Goal: Task Accomplishment & Management: Manage account settings

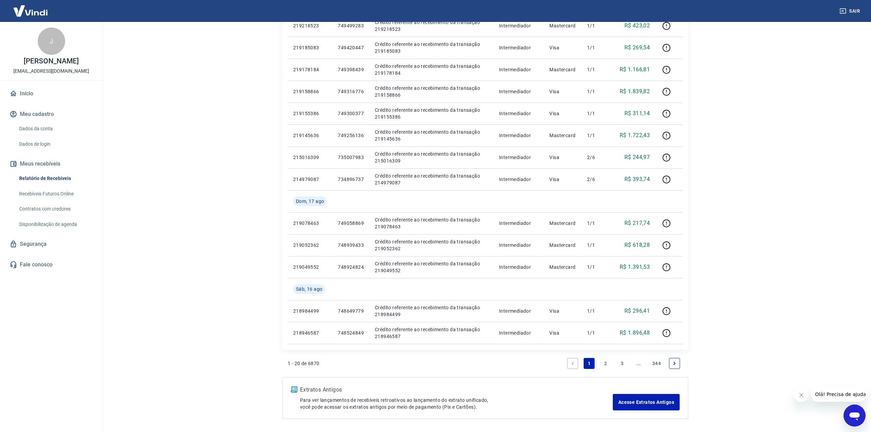
scroll to position [326, 0]
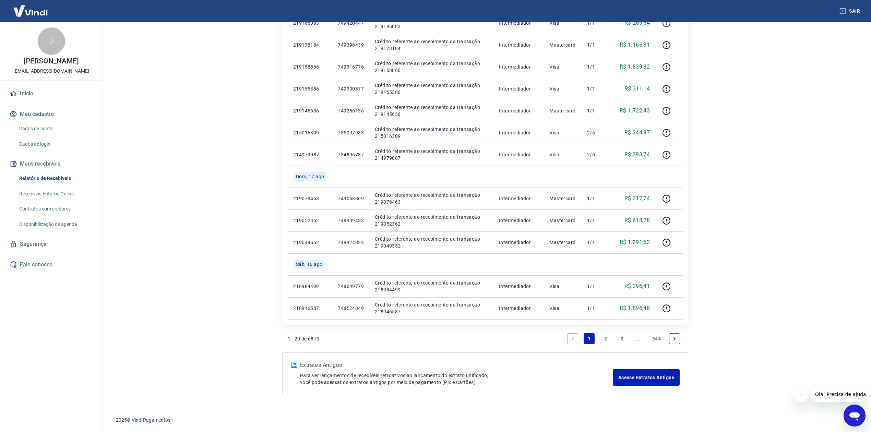
click at [673, 336] on icon "Next page" at bounding box center [674, 338] width 5 height 5
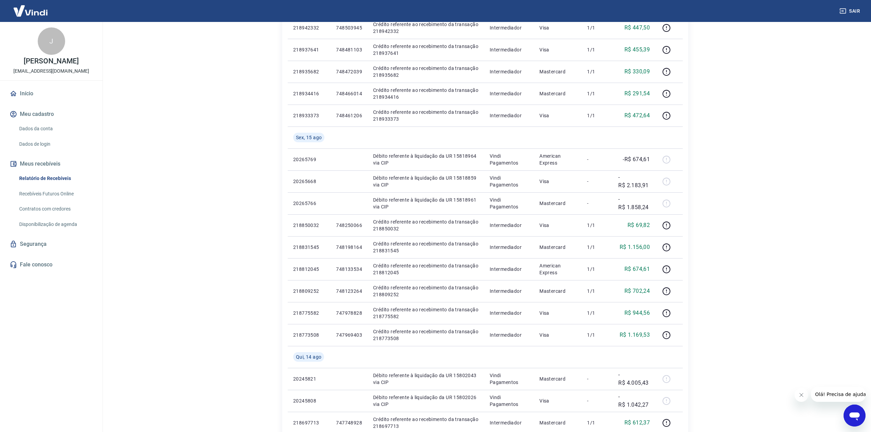
scroll to position [183, 0]
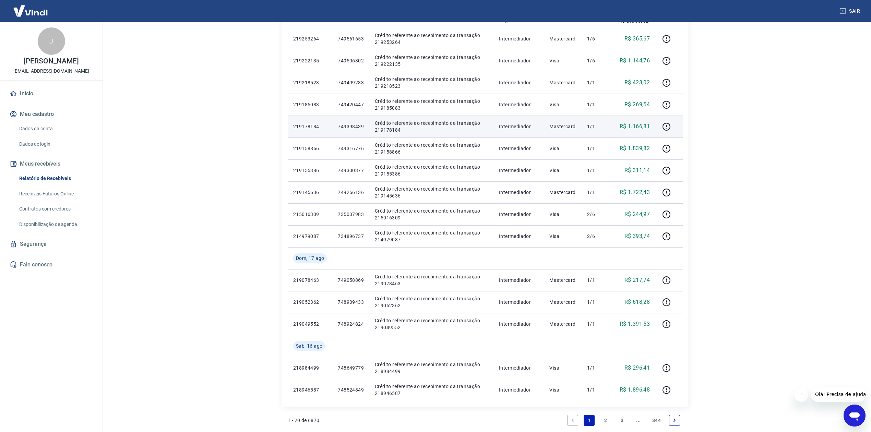
scroll to position [326, 0]
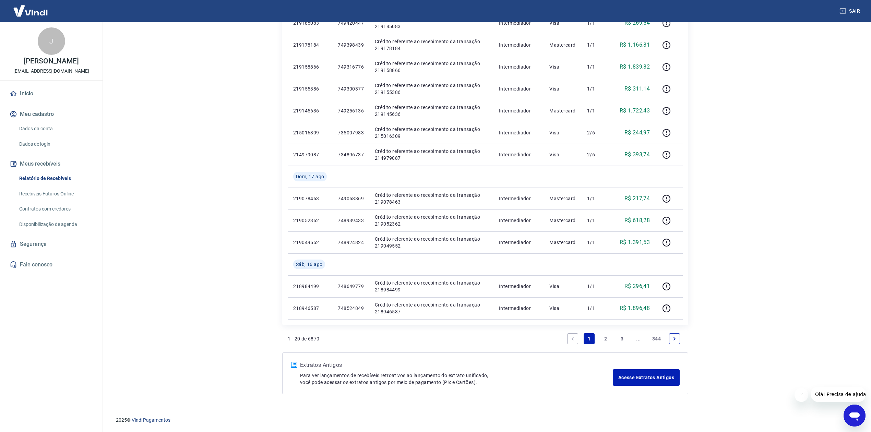
click at [667, 337] on li "Pagination" at bounding box center [674, 339] width 16 height 16
click at [672, 339] on icon "Next page" at bounding box center [674, 338] width 5 height 5
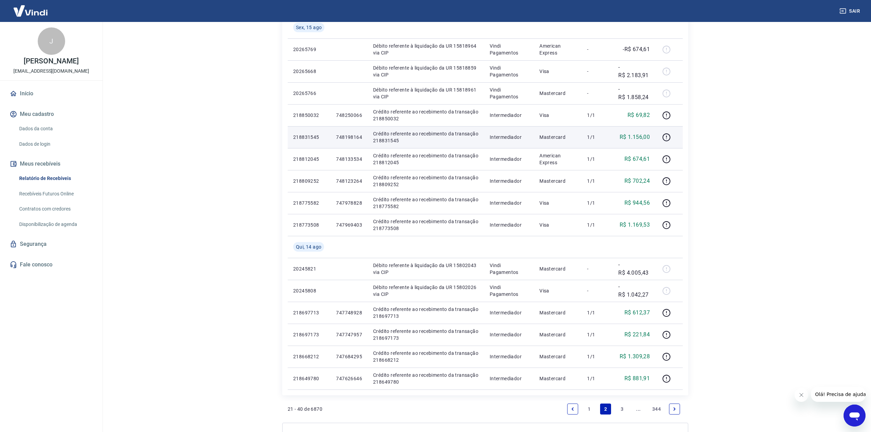
scroll to position [326, 0]
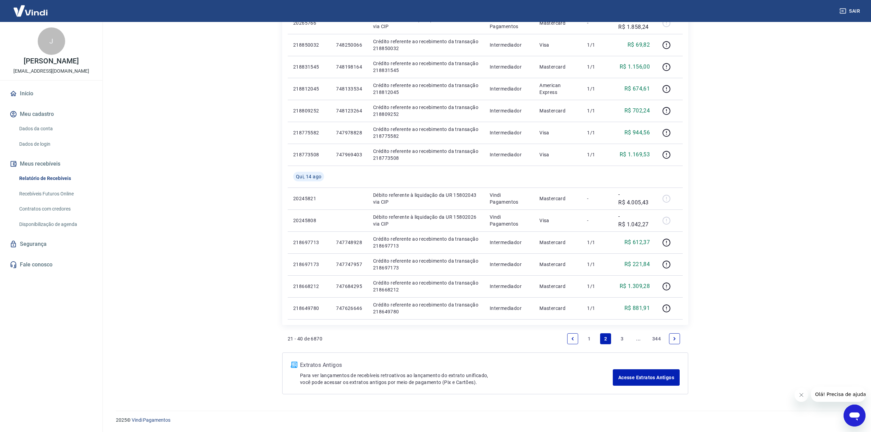
click at [572, 336] on icon "Previous page" at bounding box center [572, 338] width 5 height 5
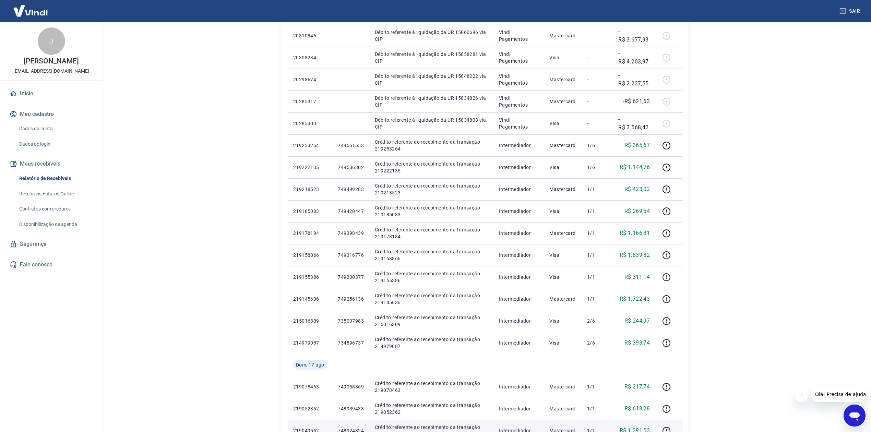
scroll to position [137, 0]
